Goal: Information Seeking & Learning: Learn about a topic

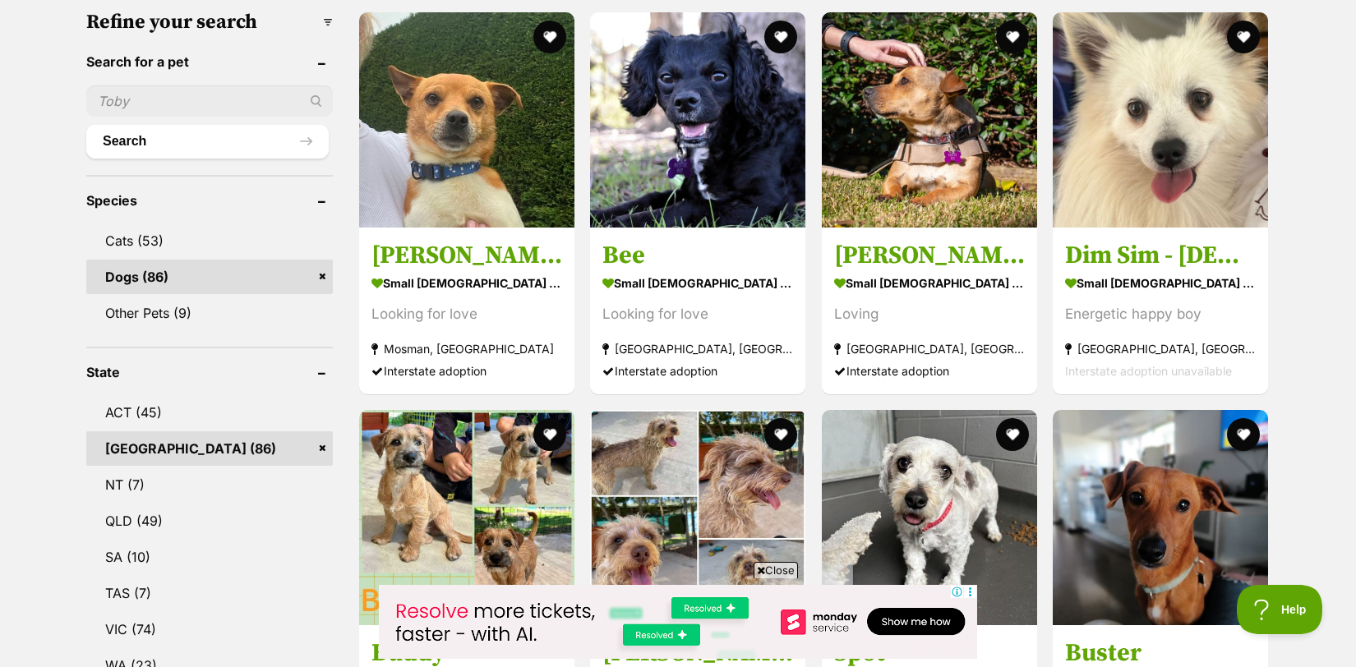
scroll to position [530, 0]
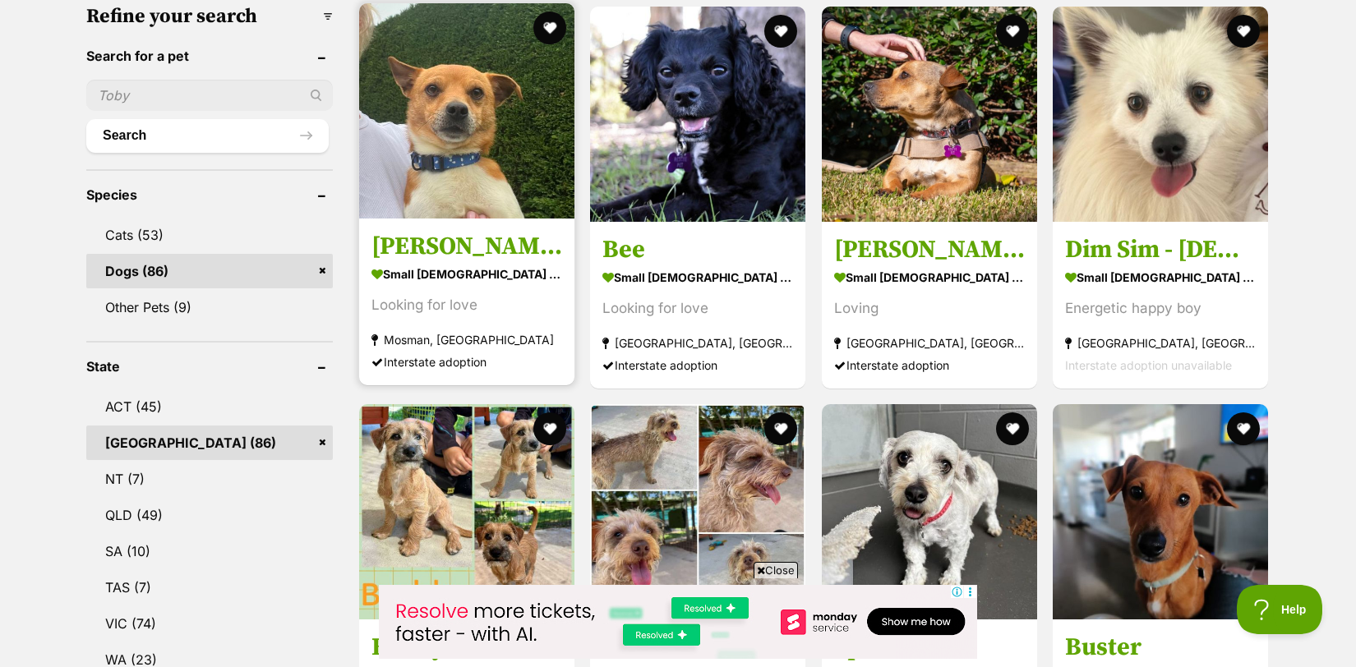
click at [400, 237] on h3 "[PERSON_NAME]" at bounding box center [466, 246] width 191 height 31
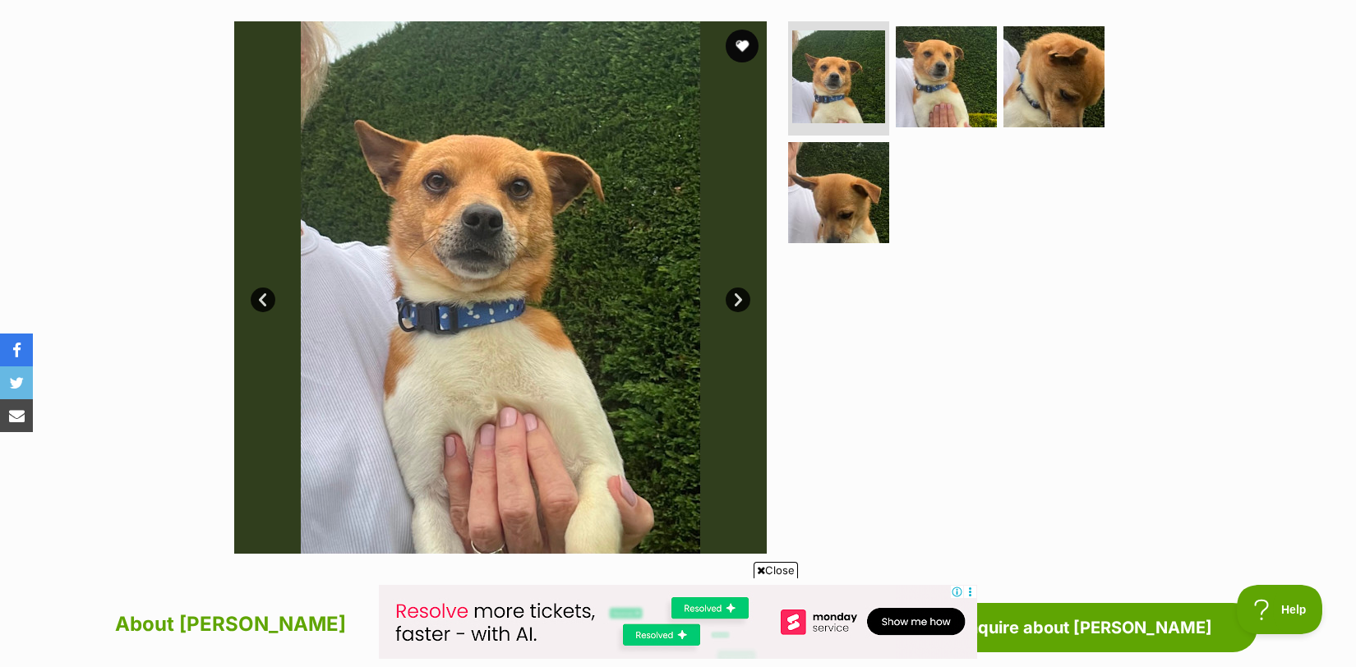
scroll to position [325, 0]
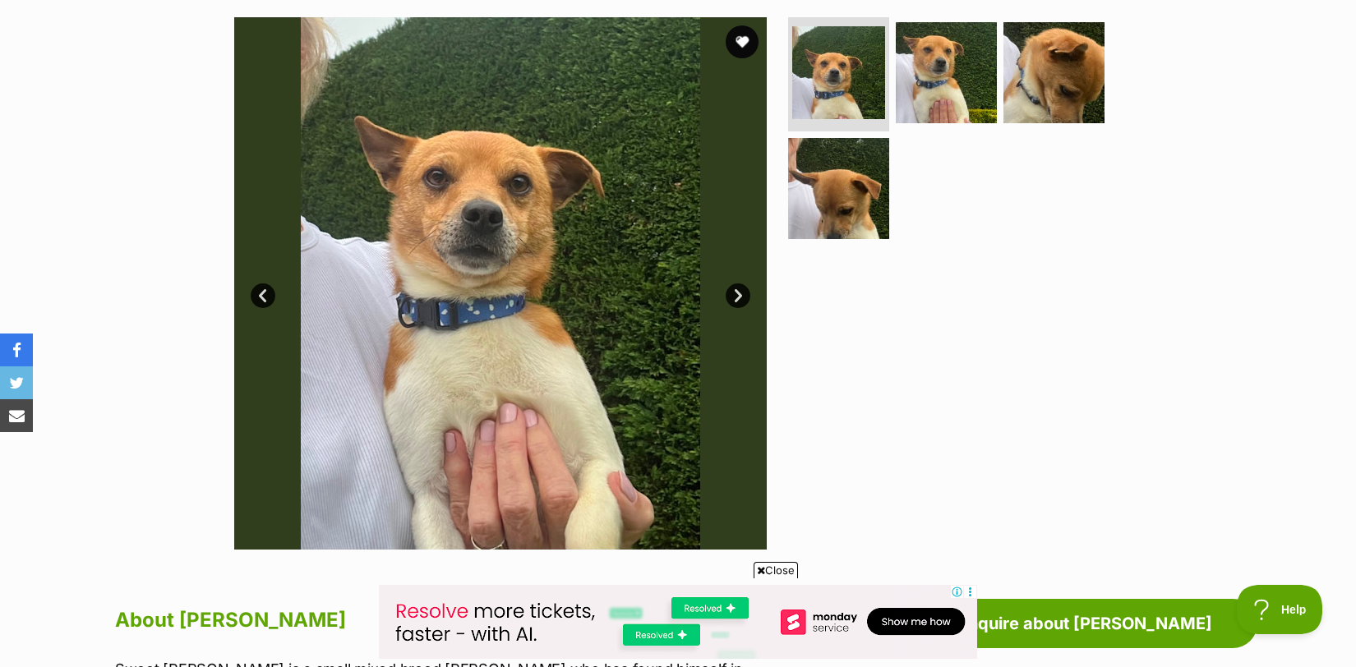
click at [735, 292] on link "Next" at bounding box center [738, 295] width 25 height 25
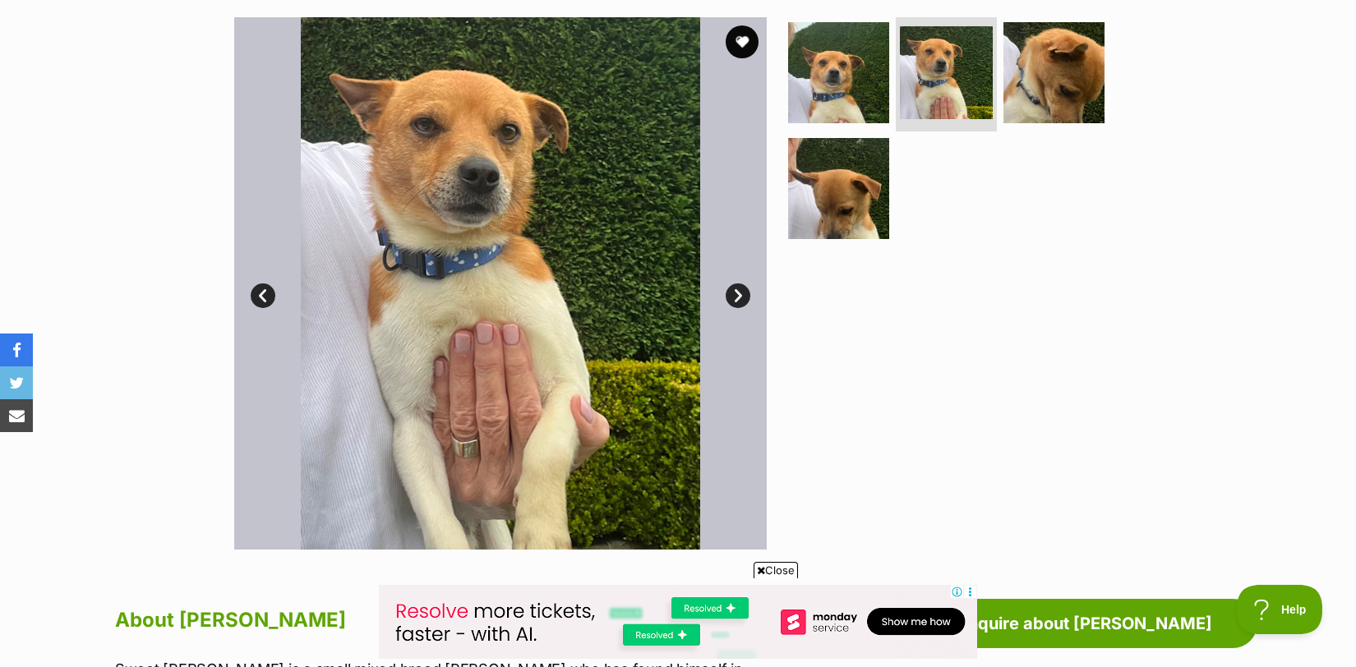
click at [735, 292] on link "Next" at bounding box center [738, 295] width 25 height 25
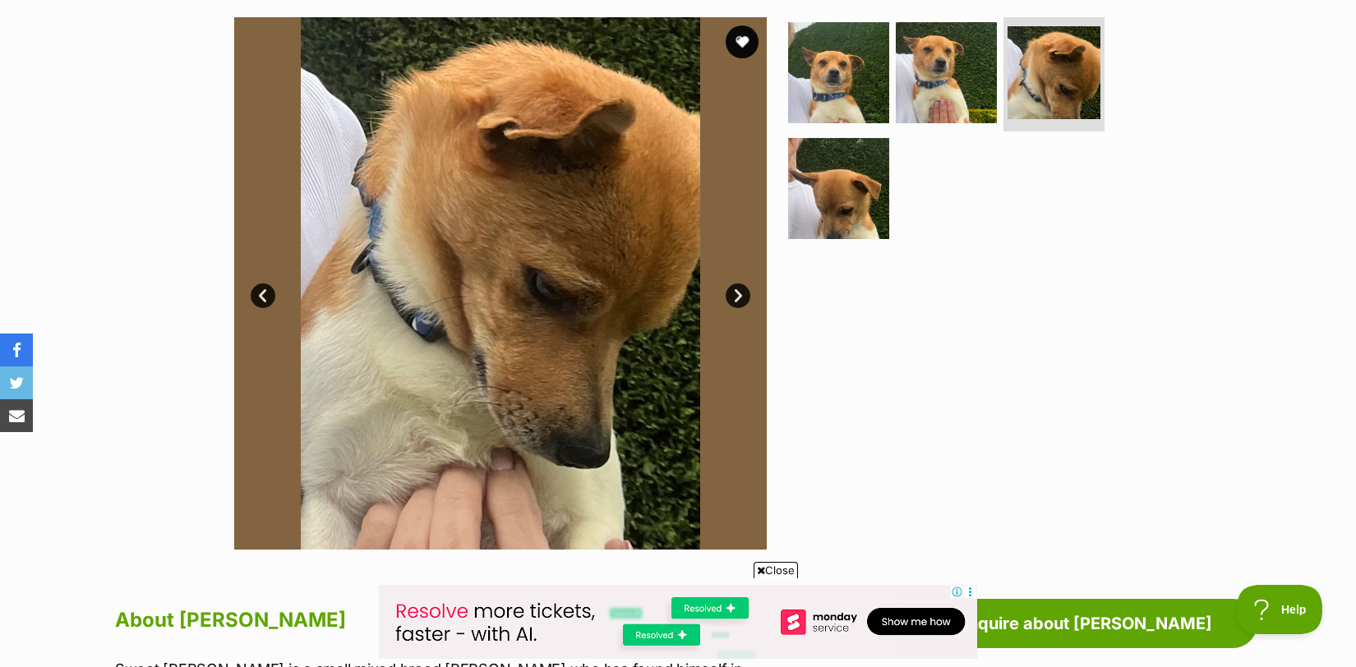
click at [735, 292] on link "Next" at bounding box center [738, 295] width 25 height 25
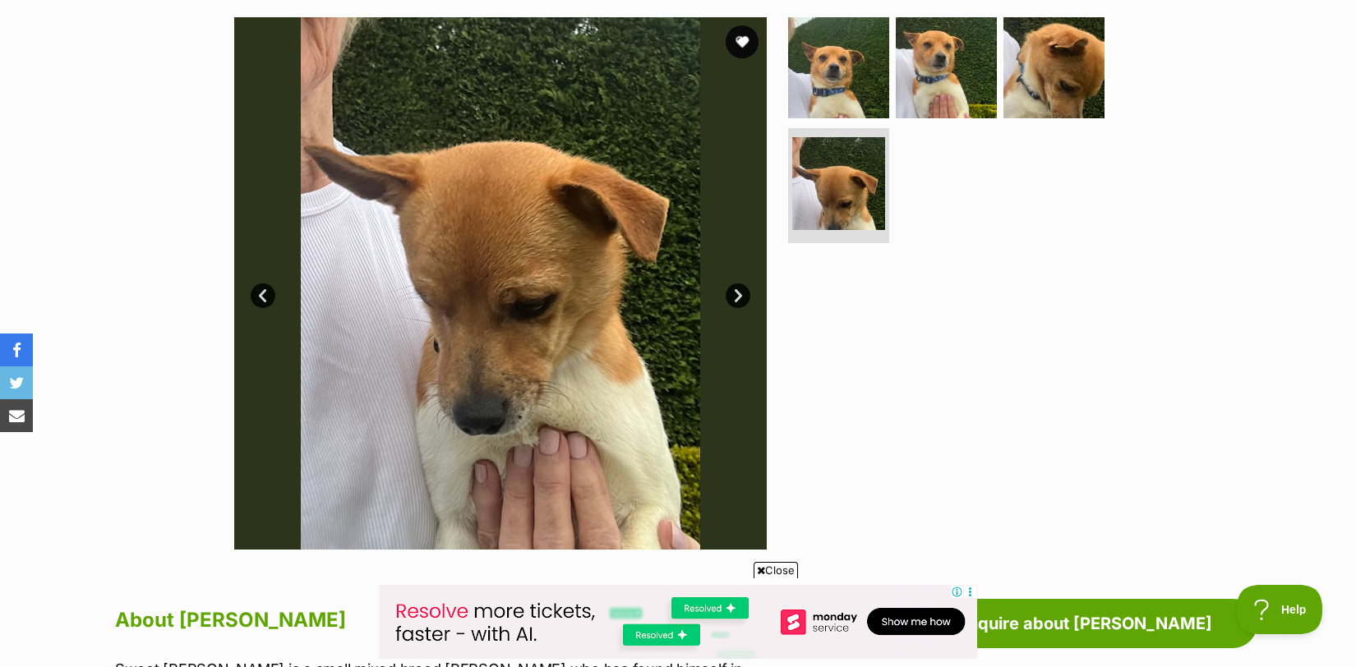
click at [735, 292] on link "Next" at bounding box center [738, 295] width 25 height 25
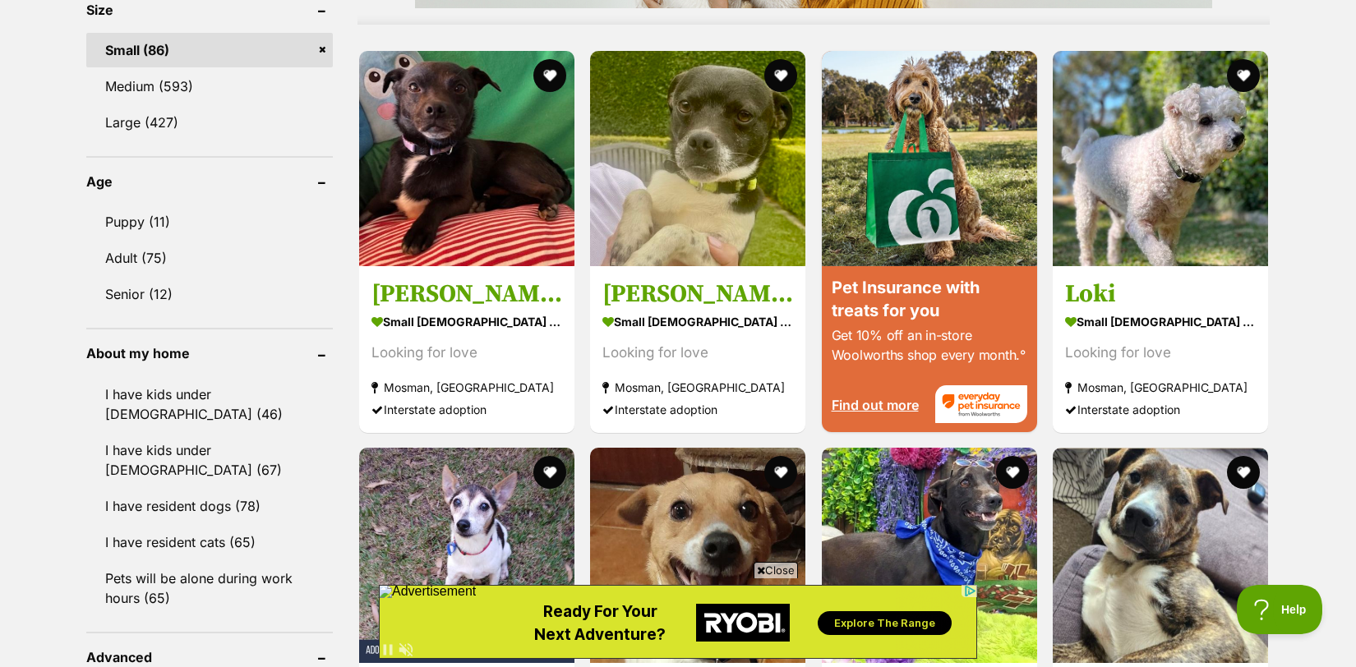
scroll to position [1568, 0]
